Goal: Communication & Community: Participate in discussion

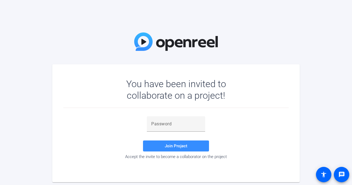
click at [165, 123] on input "text" at bounding box center [175, 124] width 49 height 7
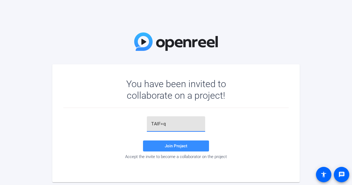
type input "TAIF=q"
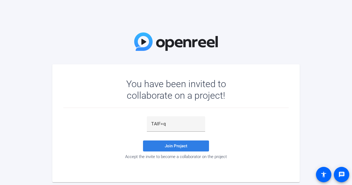
click at [185, 148] on span "Join Project" at bounding box center [176, 145] width 23 height 5
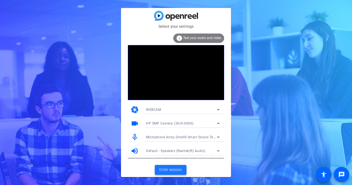
click at [178, 167] on span at bounding box center [171, 169] width 32 height 13
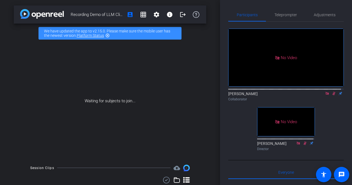
click at [325, 95] on icon at bounding box center [327, 94] width 4 height 4
click at [327, 137] on div "fullscreen settings [PERSON_NAME] flip Collaborator No Video [PERSON_NAME] Dire…" at bounding box center [285, 87] width 115 height 131
click at [325, 95] on icon at bounding box center [327, 94] width 4 height 4
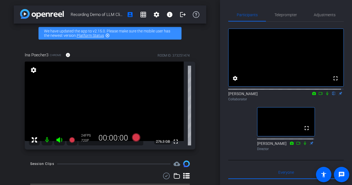
click at [45, 140] on mat-icon at bounding box center [46, 139] width 11 height 11
click at [318, 95] on icon at bounding box center [320, 94] width 4 height 4
click at [332, 95] on icon at bounding box center [333, 94] width 2 height 4
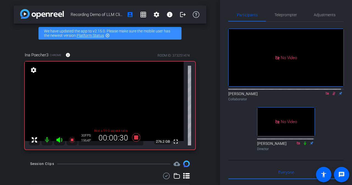
click at [332, 95] on icon at bounding box center [333, 94] width 3 height 4
click at [332, 95] on icon at bounding box center [333, 94] width 2 height 4
click at [331, 95] on icon at bounding box center [333, 94] width 4 height 4
click at [332, 95] on icon at bounding box center [333, 94] width 2 height 4
click at [331, 95] on icon at bounding box center [333, 94] width 4 height 4
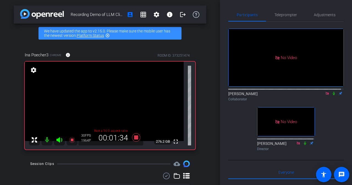
click at [332, 95] on icon at bounding box center [333, 94] width 2 height 4
click at [331, 95] on icon at bounding box center [333, 94] width 4 height 4
click at [332, 95] on icon at bounding box center [333, 94] width 2 height 4
click at [331, 95] on icon at bounding box center [333, 94] width 4 height 4
click at [332, 95] on icon at bounding box center [333, 94] width 2 height 4
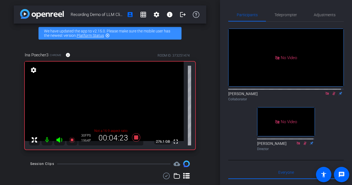
click at [331, 95] on icon at bounding box center [333, 94] width 4 height 4
click at [332, 95] on icon at bounding box center [333, 94] width 2 height 4
click at [331, 95] on icon at bounding box center [333, 94] width 4 height 4
click at [332, 95] on icon at bounding box center [333, 94] width 2 height 4
click at [331, 95] on icon at bounding box center [333, 94] width 4 height 4
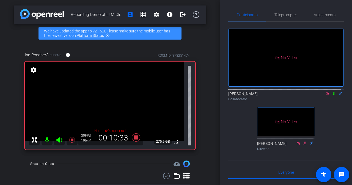
click at [331, 95] on icon at bounding box center [333, 94] width 4 height 4
click at [332, 95] on icon at bounding box center [333, 94] width 3 height 4
click at [332, 95] on icon at bounding box center [333, 94] width 2 height 4
click at [332, 95] on icon at bounding box center [333, 94] width 3 height 4
click at [331, 95] on icon at bounding box center [333, 94] width 4 height 4
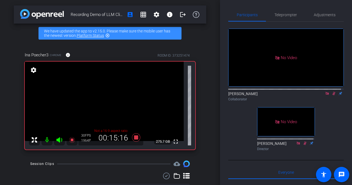
click at [332, 95] on icon at bounding box center [333, 94] width 3 height 4
click at [331, 95] on icon at bounding box center [333, 94] width 4 height 4
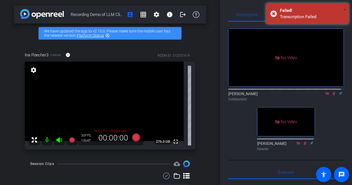
click at [344, 10] on span "×" at bounding box center [344, 10] width 3 height 7
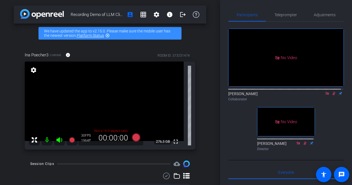
click at [332, 95] on icon at bounding box center [333, 94] width 4 height 4
click at [331, 95] on icon at bounding box center [333, 94] width 4 height 4
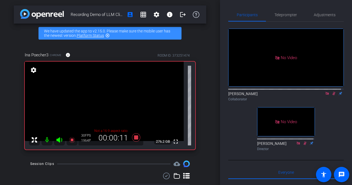
click at [331, 95] on icon at bounding box center [333, 94] width 4 height 4
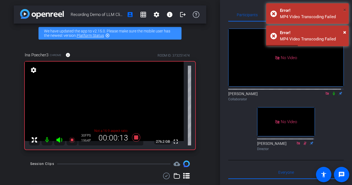
click at [345, 10] on span "×" at bounding box center [344, 10] width 3 height 7
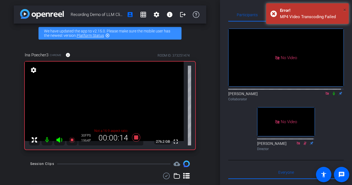
click at [345, 10] on span "×" at bounding box center [344, 10] width 3 height 7
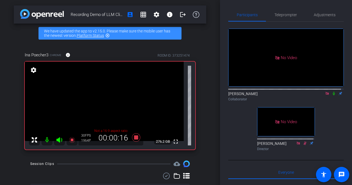
click at [331, 95] on icon at bounding box center [333, 94] width 4 height 4
click at [332, 95] on icon at bounding box center [333, 94] width 3 height 4
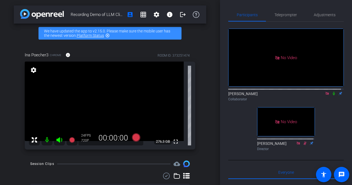
click at [325, 95] on icon at bounding box center [326, 93] width 3 height 3
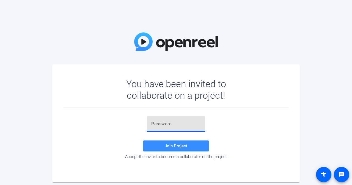
click at [169, 123] on input "text" at bounding box center [175, 124] width 49 height 7
type input "TAIF=q"
click at [174, 150] on span at bounding box center [176, 145] width 66 height 13
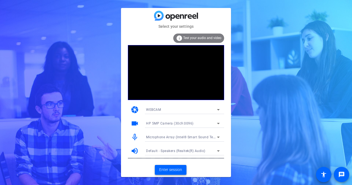
click at [170, 170] on span "Enter session" at bounding box center [170, 170] width 23 height 6
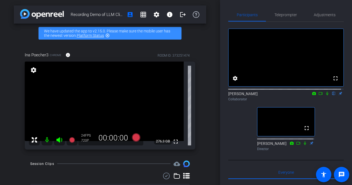
click at [318, 95] on icon at bounding box center [320, 94] width 4 height 4
click at [332, 95] on icon at bounding box center [333, 94] width 4 height 4
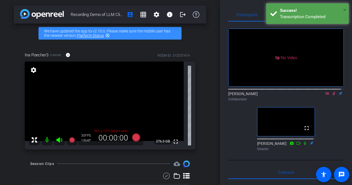
drag, startPoint x: 345, startPoint y: 12, endPoint x: 317, endPoint y: 33, distance: 35.3
click at [345, 12] on span "×" at bounding box center [344, 10] width 3 height 7
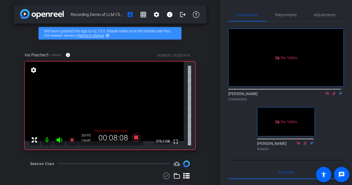
click at [332, 95] on icon at bounding box center [333, 94] width 3 height 4
click at [331, 95] on icon at bounding box center [333, 94] width 4 height 4
